Goal: Find specific page/section: Find specific page/section

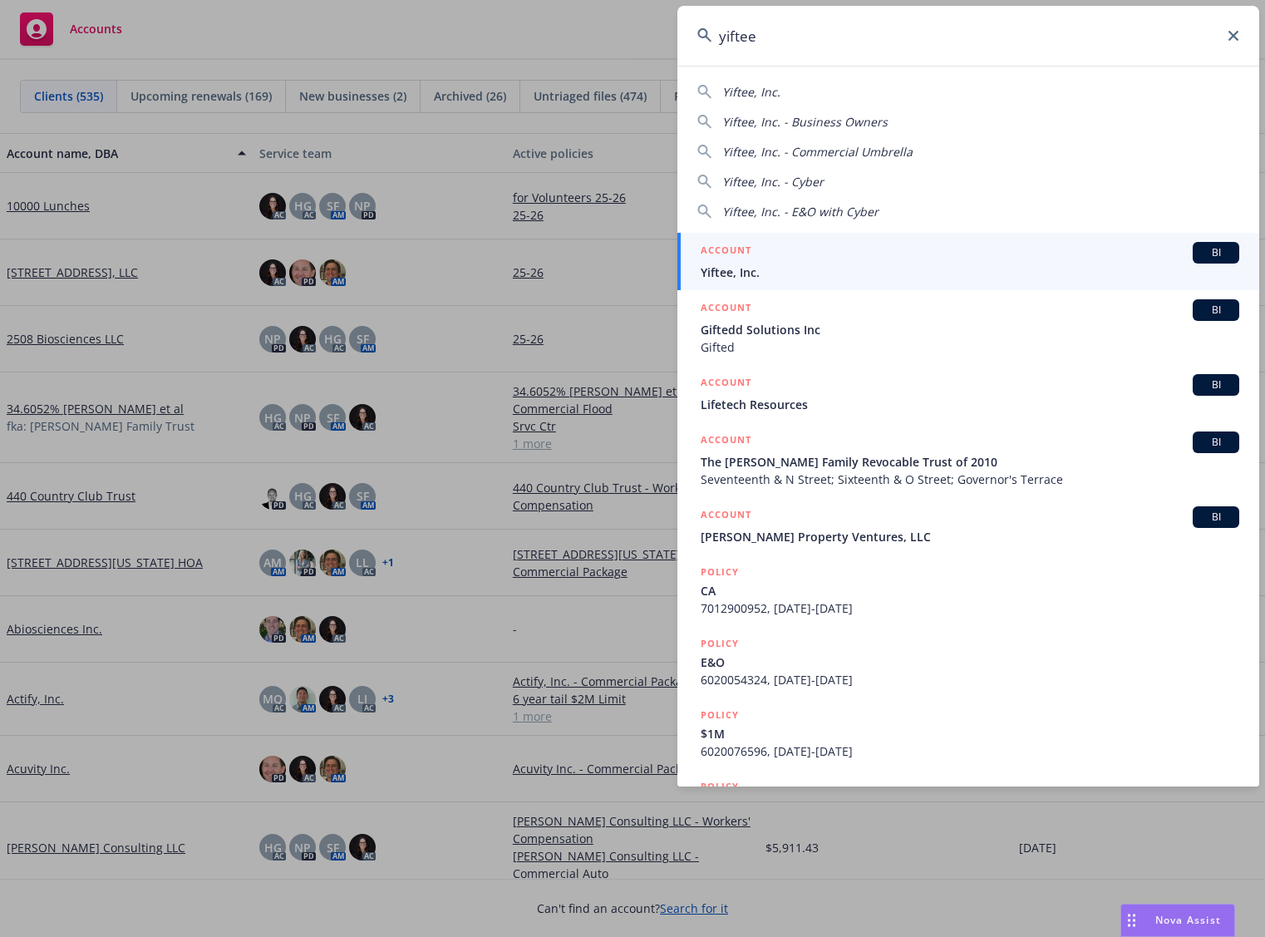
type input "yiftee"
click at [956, 258] on div "ACCOUNT BI" at bounding box center [970, 253] width 539 height 22
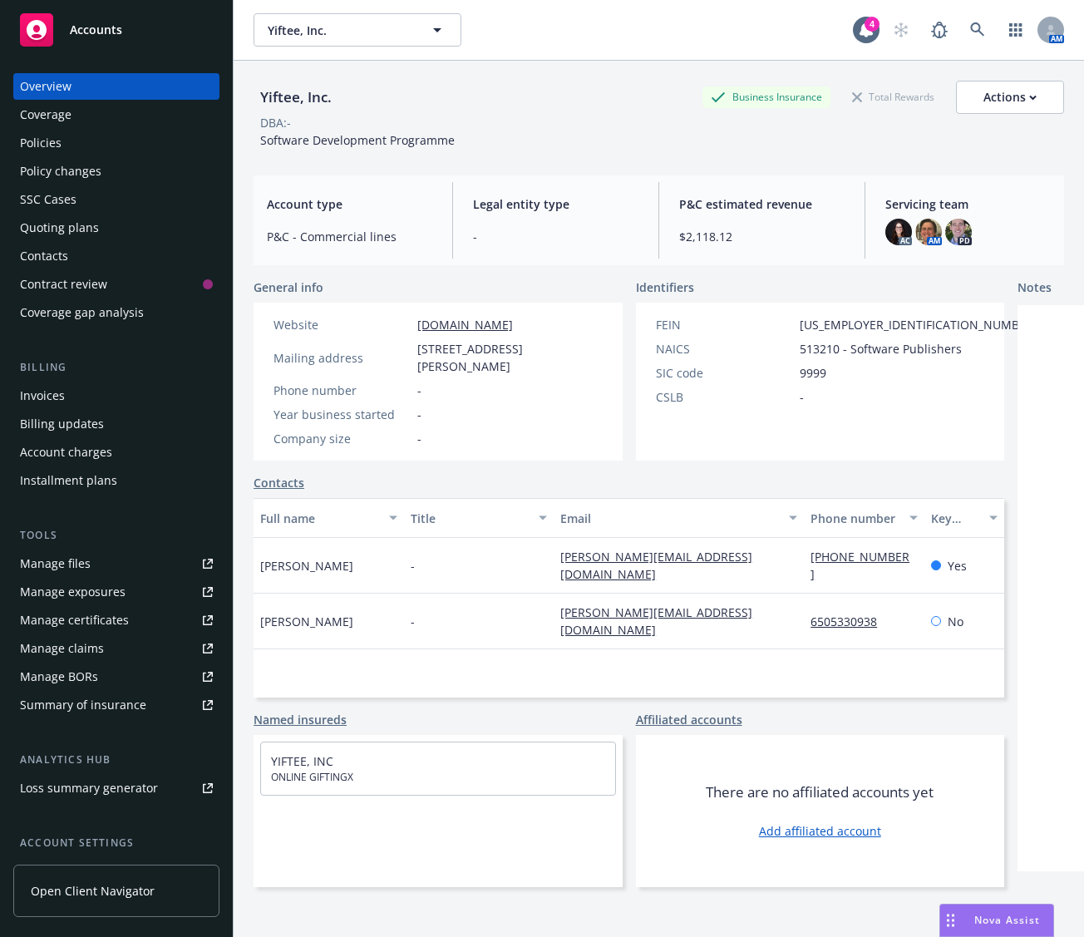
drag, startPoint x: 505, startPoint y: 328, endPoint x: 416, endPoint y: 329, distance: 89.8
click at [416, 329] on div "Website [DOMAIN_NAME]" at bounding box center [438, 324] width 342 height 17
copy link "[DOMAIN_NAME]"
